Goal: Register for event/course

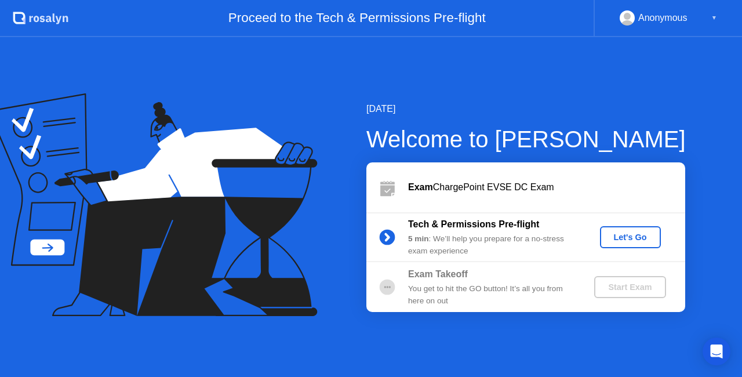
click at [645, 289] on div "Start Exam" at bounding box center [630, 286] width 62 height 9
click at [621, 237] on div "Let's Go" at bounding box center [631, 236] width 52 height 9
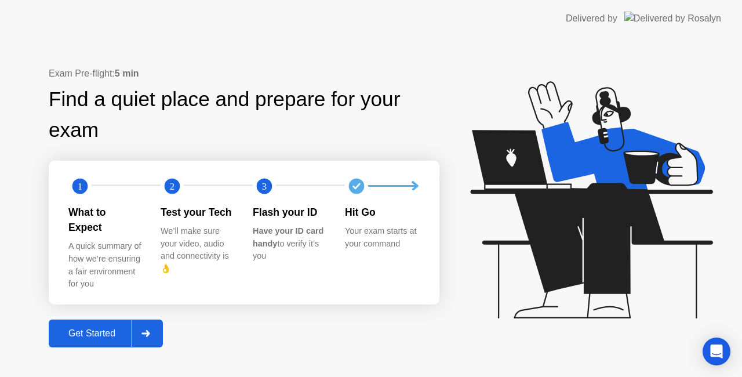
click at [111, 251] on div "A quick summary of how we’re ensuring a fair environment for you" at bounding box center [105, 265] width 74 height 50
click at [147, 330] on icon at bounding box center [145, 333] width 9 height 7
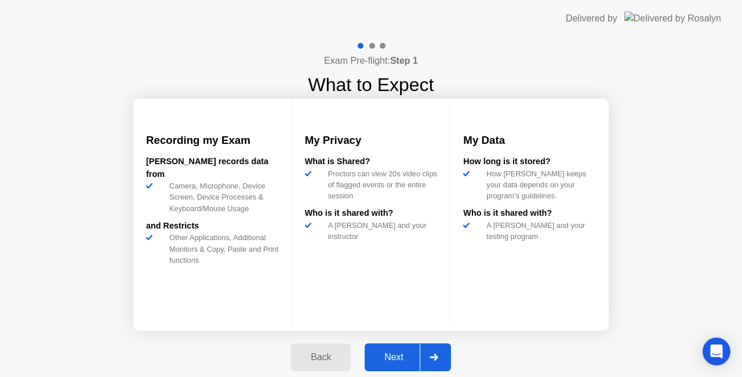
click at [430, 358] on icon at bounding box center [434, 357] width 9 height 7
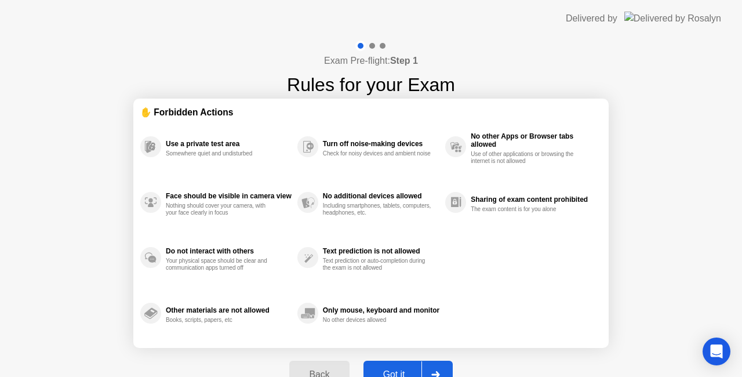
click at [438, 371] on icon at bounding box center [435, 374] width 9 height 7
select select "**********"
select select "*******"
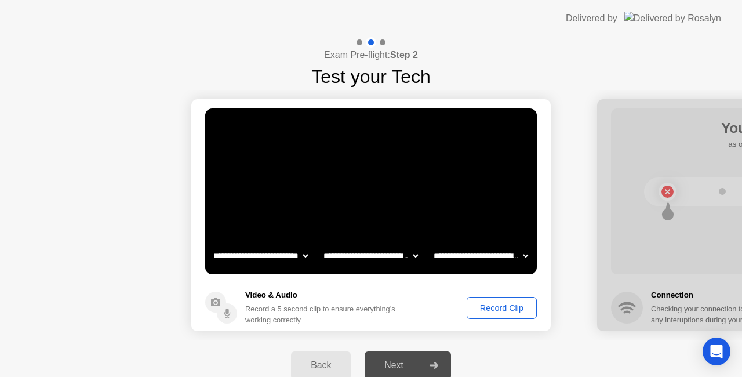
click at [493, 305] on div "Record Clip" at bounding box center [502, 307] width 62 height 9
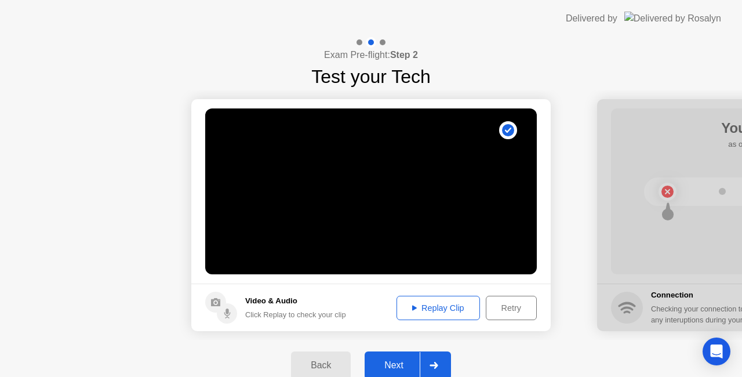
click at [444, 300] on button "Replay Clip" at bounding box center [438, 308] width 83 height 24
click at [404, 362] on div "Next" at bounding box center [394, 365] width 52 height 10
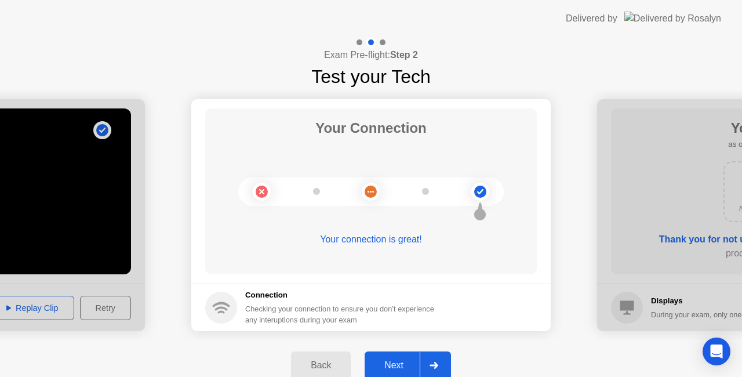
click at [402, 368] on div "Next" at bounding box center [394, 365] width 52 height 10
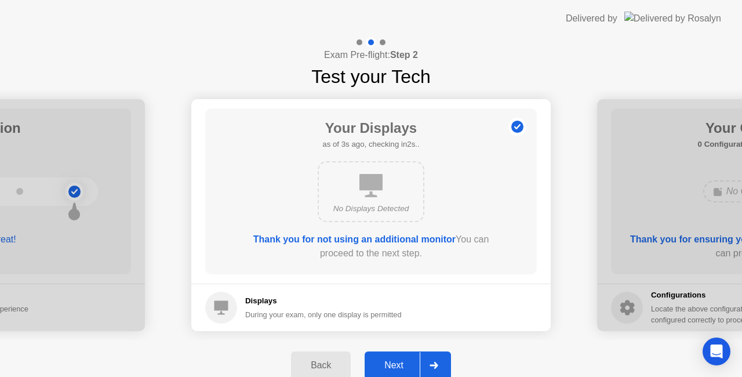
click at [406, 369] on div "Next" at bounding box center [394, 365] width 52 height 10
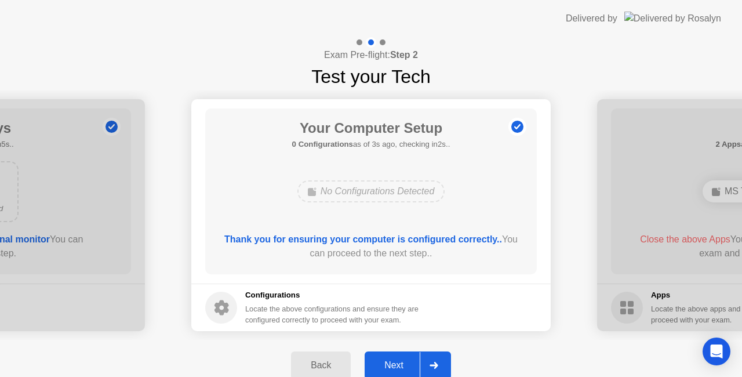
click at [388, 363] on div "Next" at bounding box center [394, 365] width 52 height 10
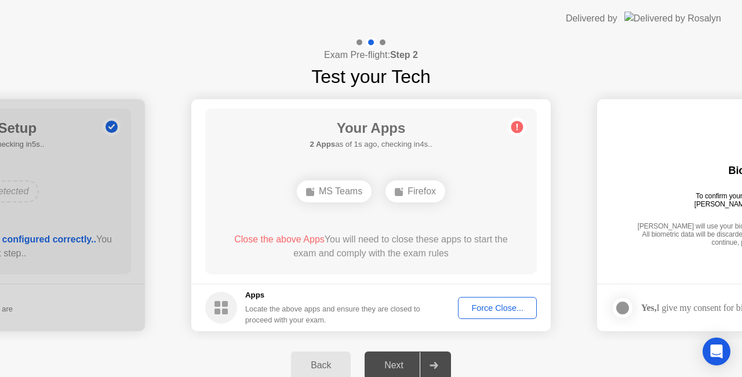
click at [499, 310] on div "Force Close..." at bounding box center [497, 307] width 71 height 9
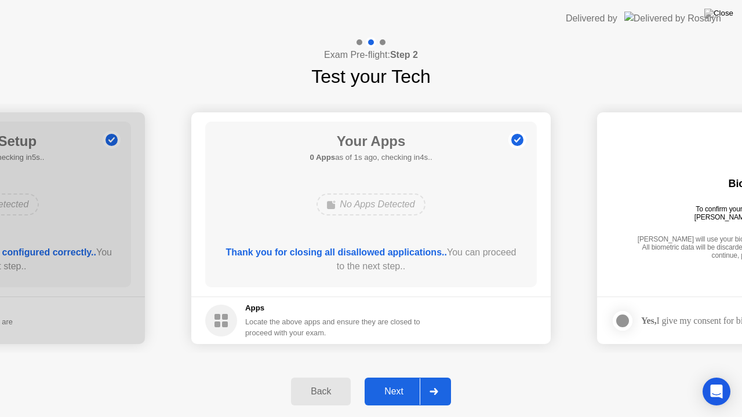
click at [401, 376] on div "Next" at bounding box center [394, 392] width 52 height 10
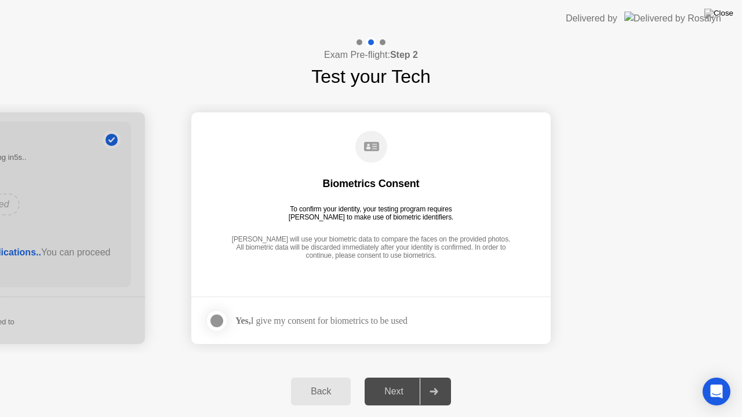
click at [401, 376] on div "Next" at bounding box center [394, 392] width 52 height 10
click at [218, 319] on div at bounding box center [217, 321] width 14 height 14
click at [387, 376] on div "Next" at bounding box center [394, 392] width 52 height 10
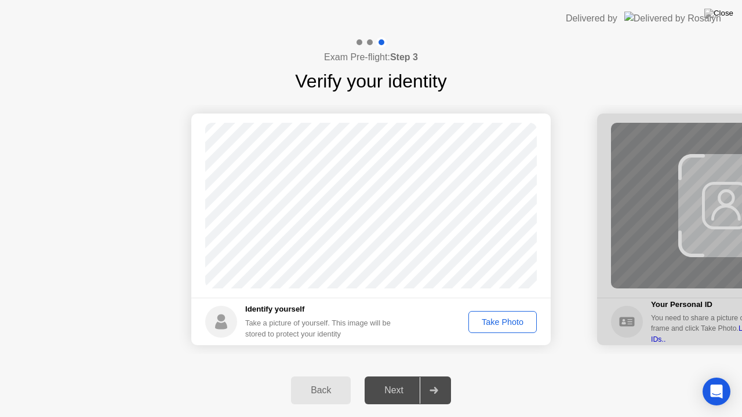
click at [502, 324] on div "Take Photo" at bounding box center [502, 322] width 60 height 9
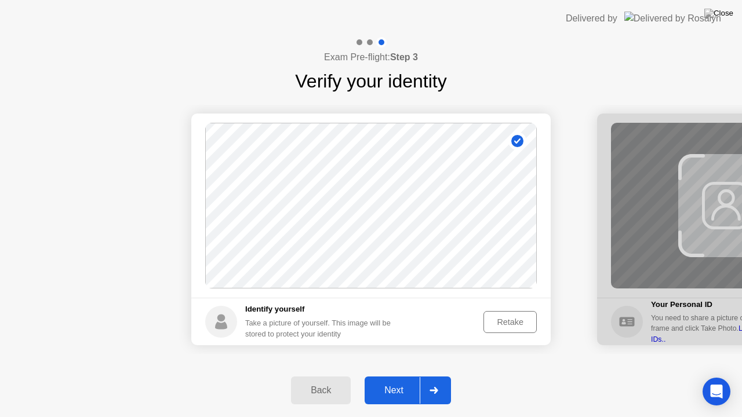
click at [517, 319] on div "Retake" at bounding box center [510, 322] width 45 height 9
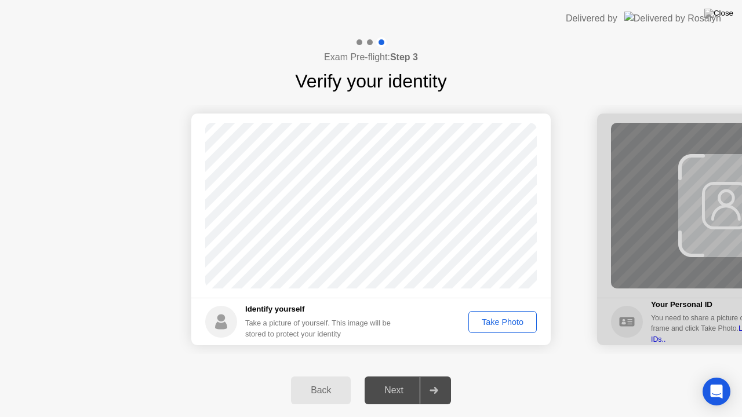
click at [513, 320] on div "Take Photo" at bounding box center [502, 322] width 60 height 9
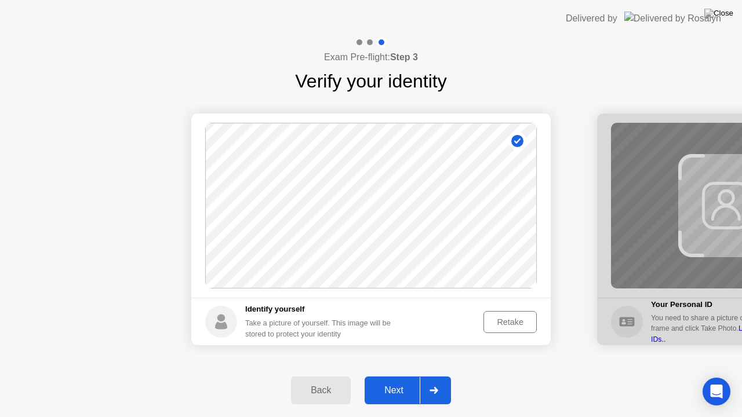
click at [402, 376] on div "Next" at bounding box center [394, 391] width 52 height 10
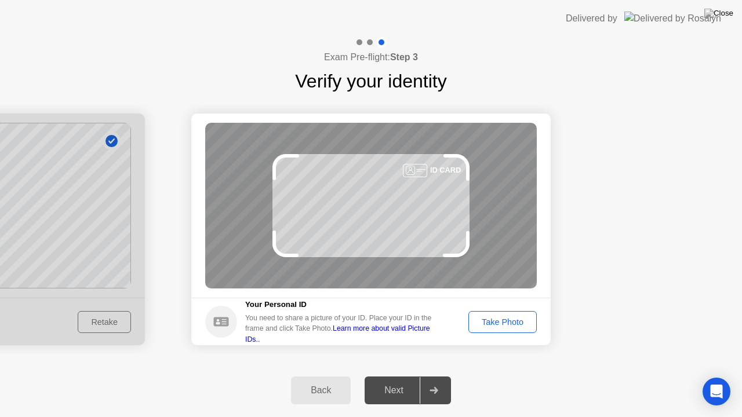
click at [402, 376] on div "Next" at bounding box center [394, 391] width 52 height 10
click at [503, 324] on div "Take Photo" at bounding box center [502, 322] width 60 height 9
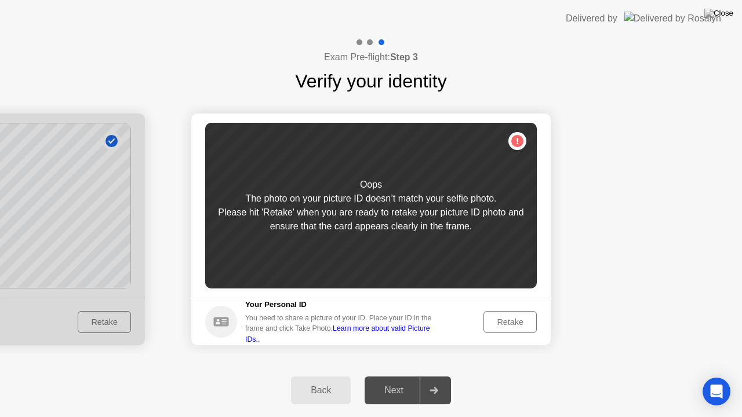
click at [503, 324] on div "Retake" at bounding box center [510, 322] width 45 height 9
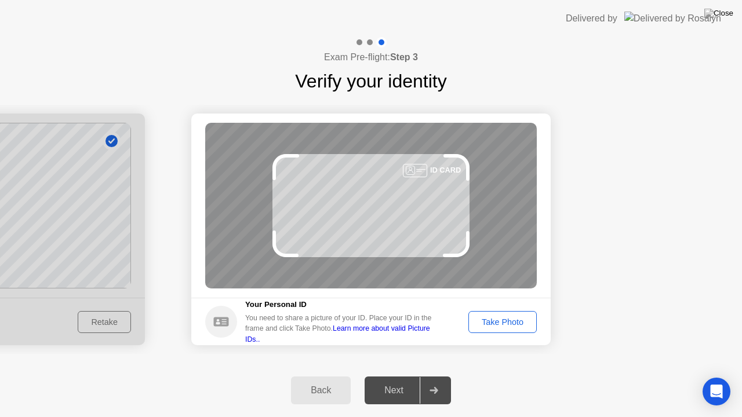
click at [503, 324] on div "Take Photo" at bounding box center [502, 322] width 60 height 9
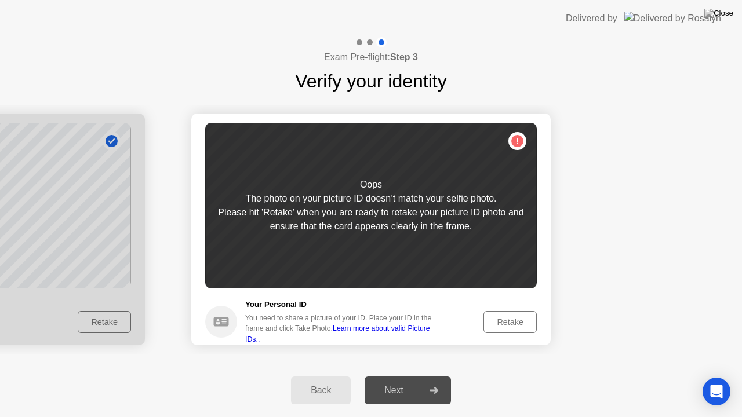
click at [503, 324] on div "Retake" at bounding box center [510, 322] width 45 height 9
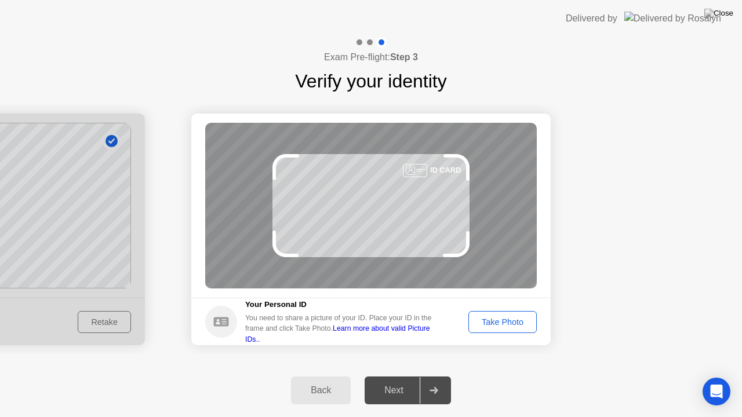
click at [501, 323] on div "Take Photo" at bounding box center [502, 322] width 60 height 9
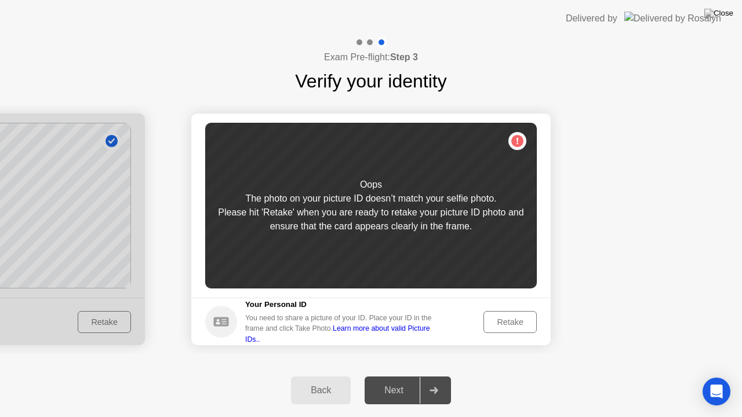
click at [501, 325] on div "Retake" at bounding box center [510, 322] width 45 height 9
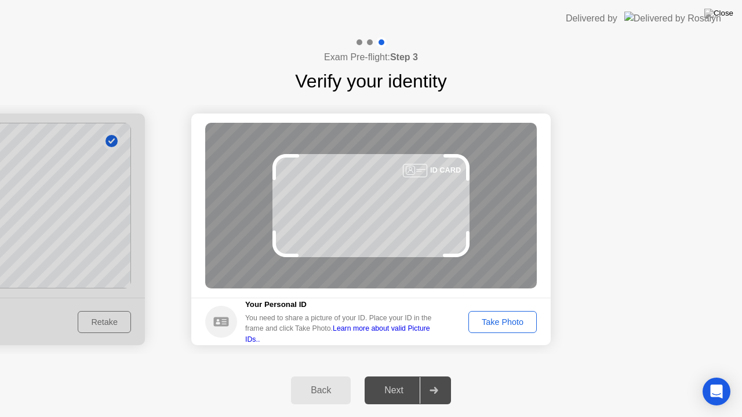
click at [504, 320] on div "Take Photo" at bounding box center [502, 322] width 60 height 9
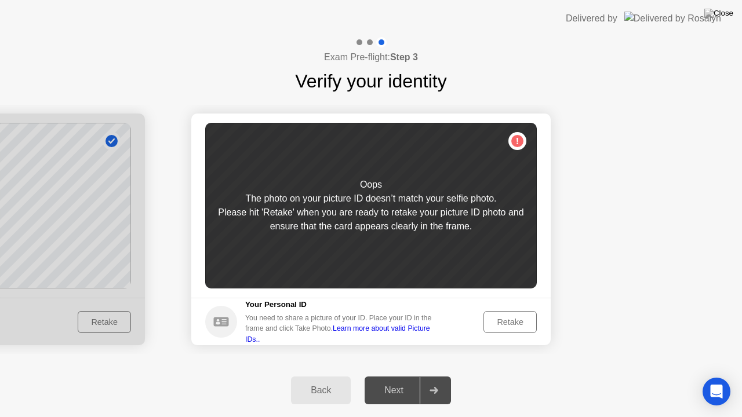
click at [504, 320] on div "Retake" at bounding box center [510, 322] width 45 height 9
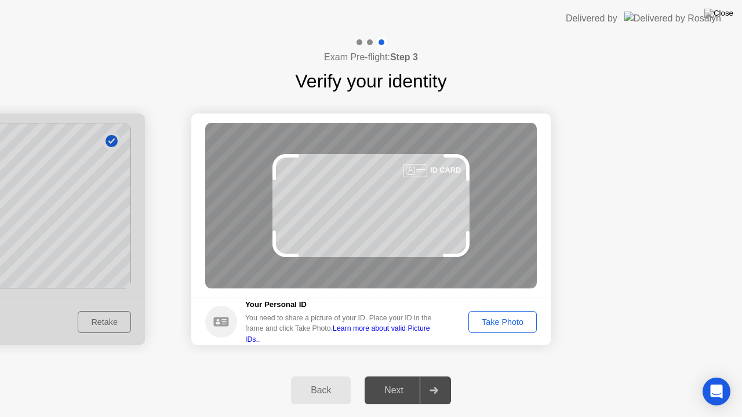
click at [504, 320] on div "Take Photo" at bounding box center [502, 322] width 60 height 9
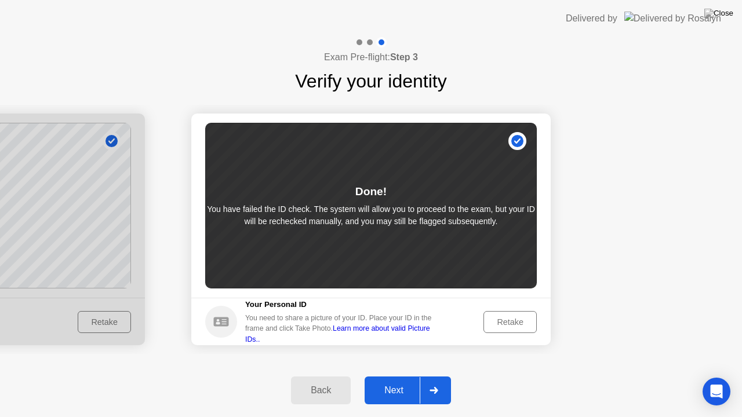
click at [504, 320] on div "Retake" at bounding box center [510, 322] width 45 height 9
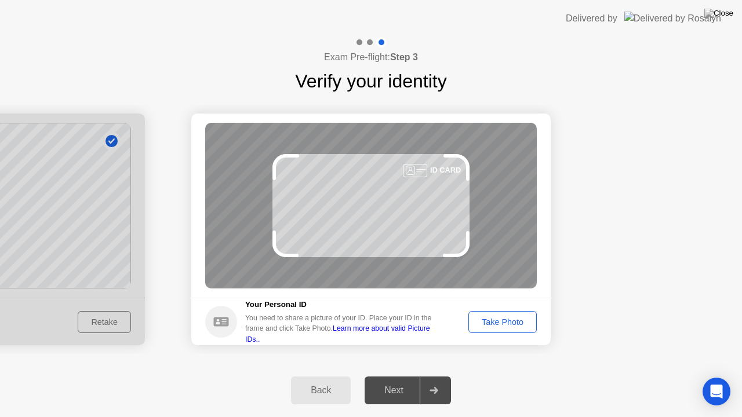
click at [504, 320] on div "Take Photo" at bounding box center [502, 322] width 60 height 9
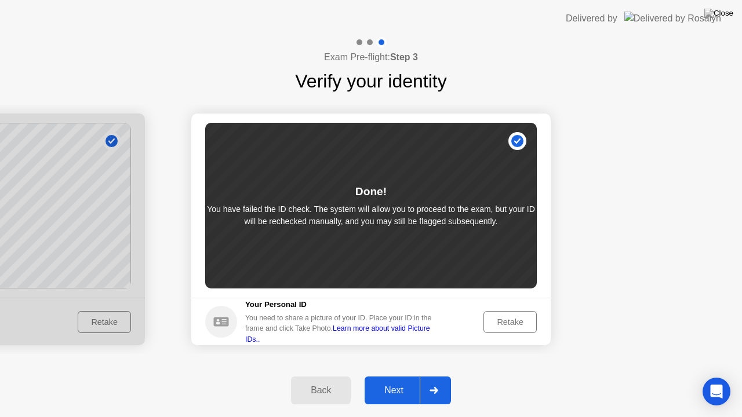
click at [406, 376] on div "Next" at bounding box center [394, 391] width 52 height 10
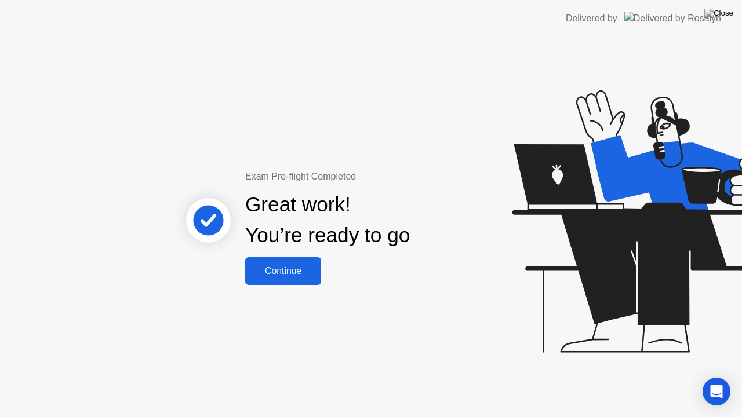
click at [303, 281] on button "Continue" at bounding box center [283, 271] width 76 height 28
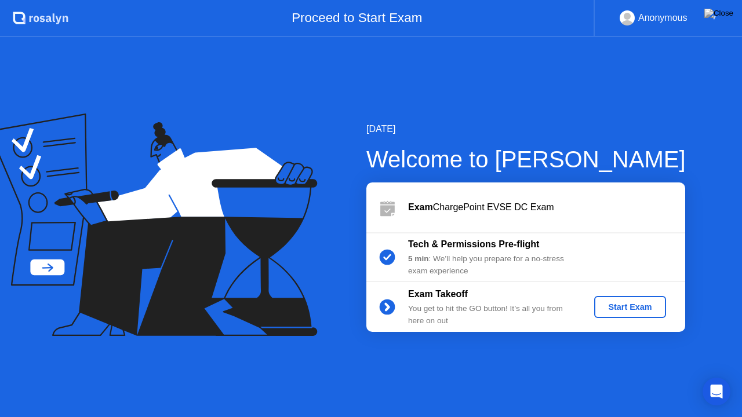
click at [626, 307] on div "Start Exam" at bounding box center [630, 307] width 62 height 9
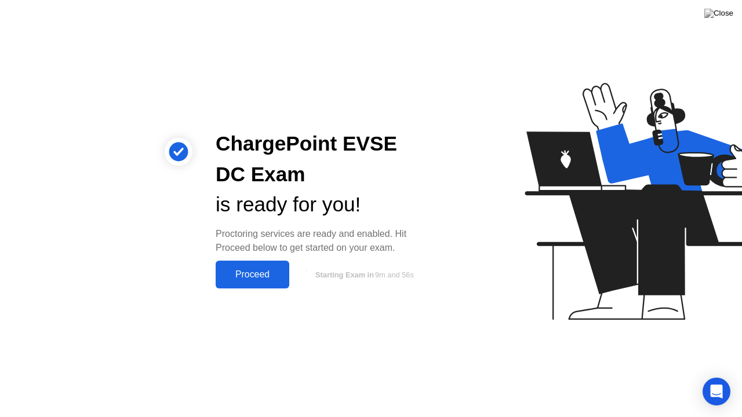
click at [246, 280] on div "Proceed" at bounding box center [252, 275] width 67 height 10
